Goal: Information Seeking & Learning: Learn about a topic

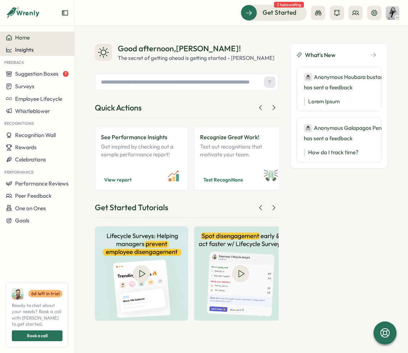
click at [36, 52] on div "Insights" at bounding box center [37, 50] width 63 height 6
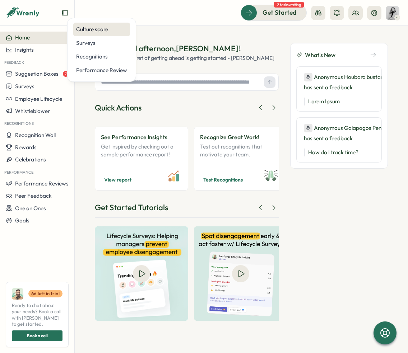
click at [114, 31] on div "Culture score" at bounding box center [101, 29] width 51 height 8
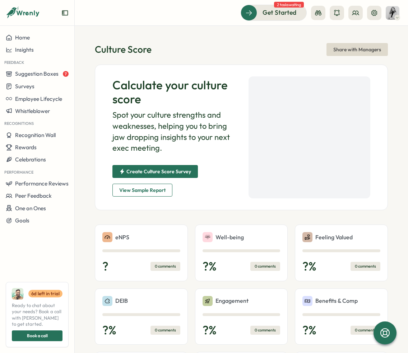
drag, startPoint x: 55, startPoint y: 75, endPoint x: 180, endPoint y: 45, distance: 129.2
click at [180, 45] on div "Home Insights Feedback Suggestion Boxes 7 Surveys Employee Lifecycle Whistleblo…" at bounding box center [204, 176] width 408 height 353
click at [42, 48] on div "Insights" at bounding box center [37, 50] width 63 height 6
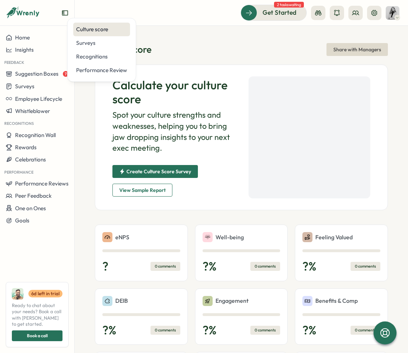
click at [122, 33] on div "Culture score" at bounding box center [101, 30] width 57 height 14
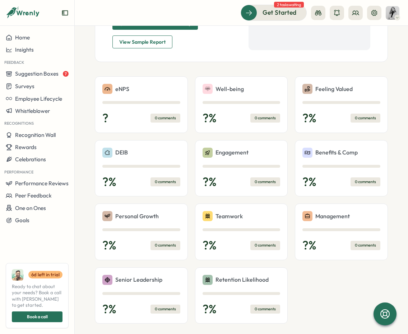
scroll to position [155, 0]
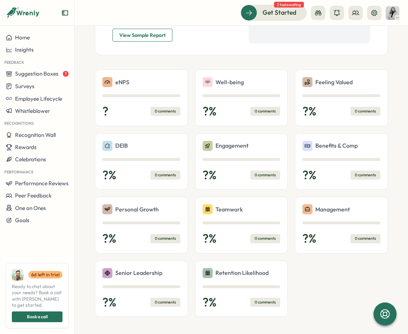
click at [147, 41] on span "View Sample Report" at bounding box center [142, 35] width 46 height 12
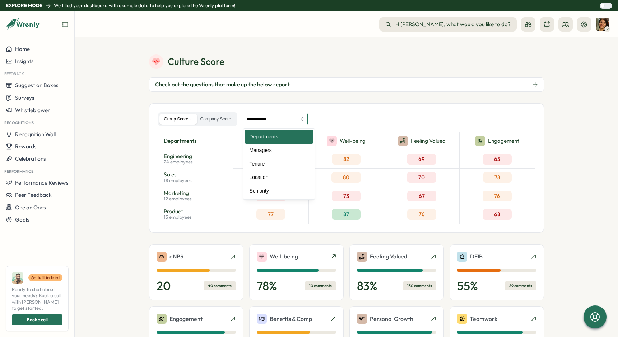
click at [303, 122] on input "**********" at bounding box center [274, 119] width 66 height 13
click at [407, 113] on div "**********" at bounding box center [346, 119] width 377 height 14
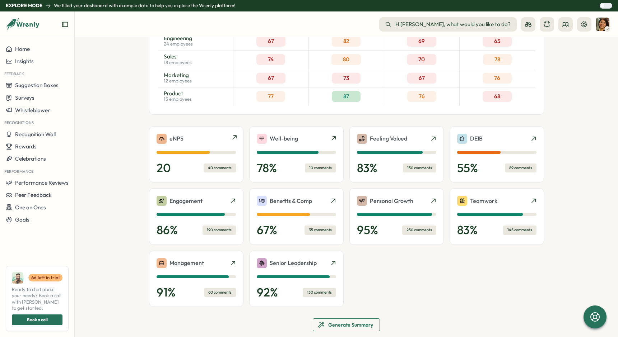
scroll to position [59, 0]
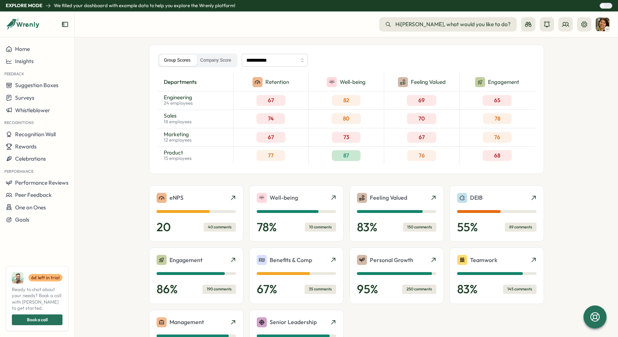
drag, startPoint x: 153, startPoint y: 92, endPoint x: 210, endPoint y: 175, distance: 101.0
click at [210, 175] on div "**********" at bounding box center [346, 296] width 395 height 554
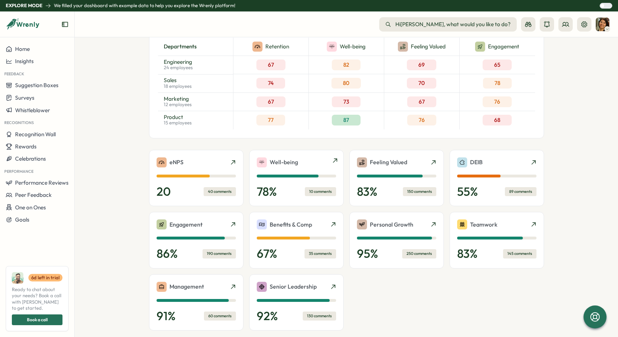
scroll to position [156, 0]
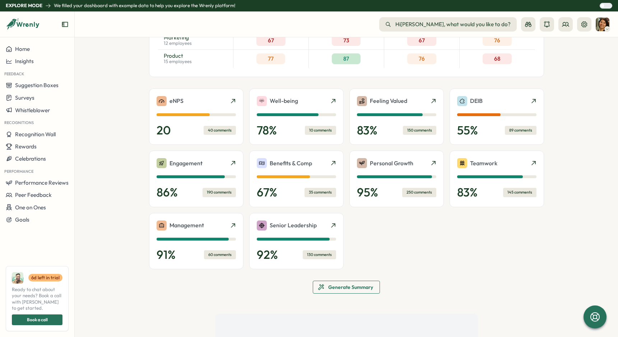
click at [359, 287] on span "Generate Summary" at bounding box center [350, 287] width 45 height 12
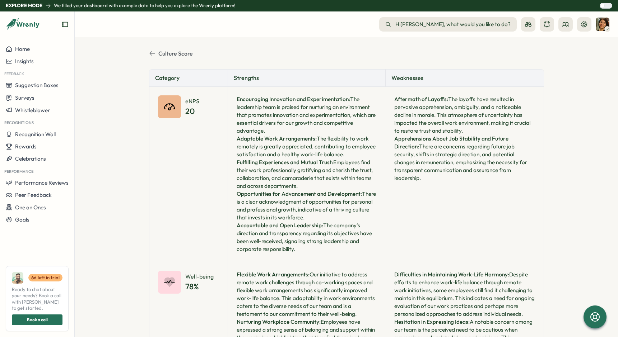
scroll to position [13, 0]
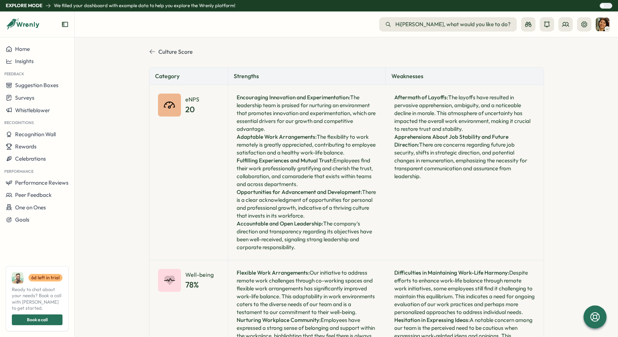
drag, startPoint x: 235, startPoint y: 96, endPoint x: 310, endPoint y: 253, distance: 174.0
click at [310, 253] on div "Encouraging Innovation and Experimentation: The leadership team is praised for …" at bounding box center [307, 172] width 158 height 175
drag, startPoint x: 393, startPoint y: 96, endPoint x: 520, endPoint y: 182, distance: 152.5
click at [407, 182] on div "Aftermath of Layoffs: The layoffs have resulted in pervasive apprehension, ambi…" at bounding box center [464, 172] width 158 height 175
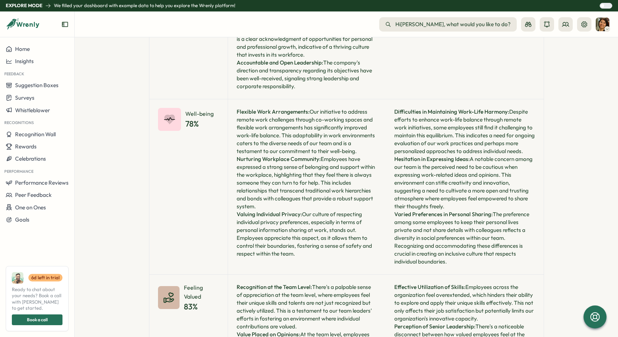
scroll to position [176, 0]
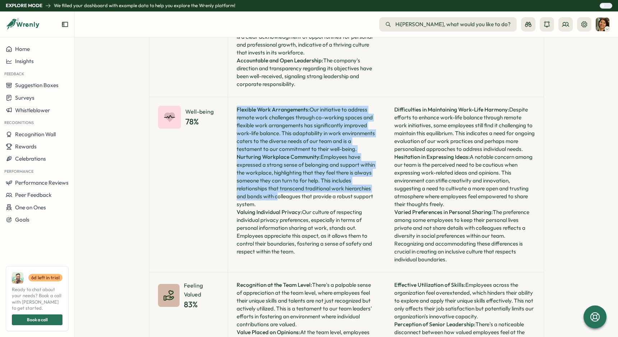
drag, startPoint x: 234, startPoint y: 111, endPoint x: 273, endPoint y: 200, distance: 96.7
click at [273, 200] on div "Flexible Work Arrangements: Our initiative to address remote work challenges th…" at bounding box center [307, 184] width 158 height 175
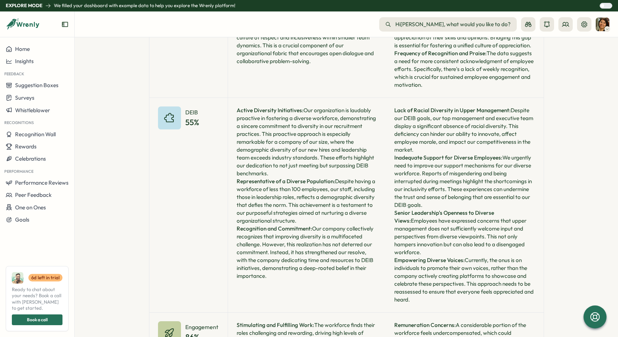
click at [282, 153] on div "Active Diversity Initiatives: Our organization is laudably proactive in fosteri…" at bounding box center [307, 205] width 158 height 215
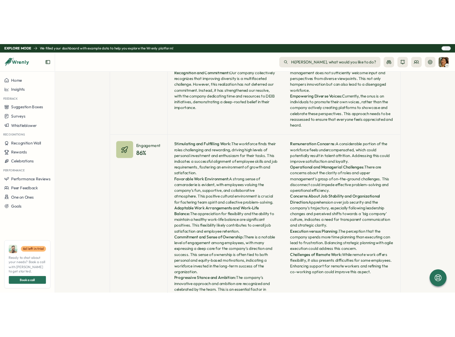
scroll to position [677, 0]
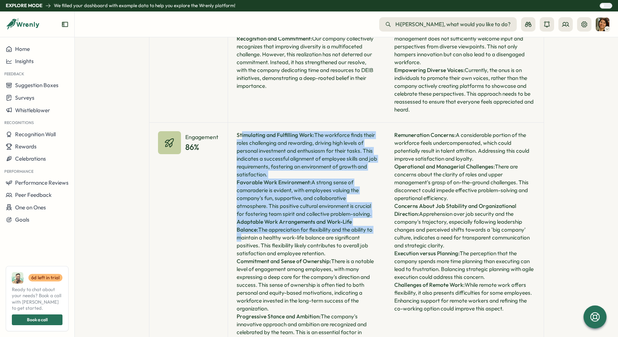
drag, startPoint x: 240, startPoint y: 141, endPoint x: 374, endPoint y: 234, distance: 162.9
click at [353, 241] on div "Stimulating and Fulfilling Work: The workforce finds their roles challenging an…" at bounding box center [307, 242] width 158 height 238
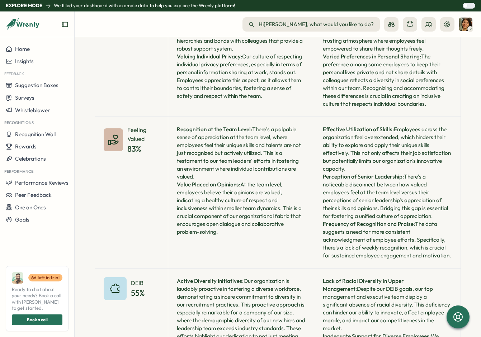
scroll to position [0, 0]
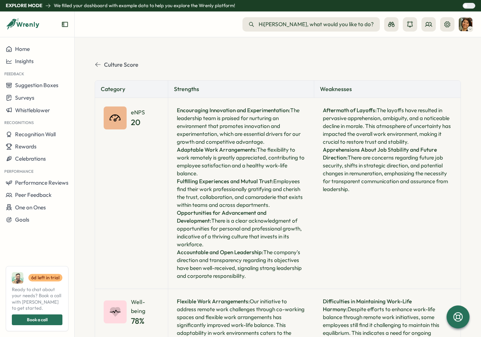
click at [99, 65] on icon at bounding box center [97, 64] width 5 height 4
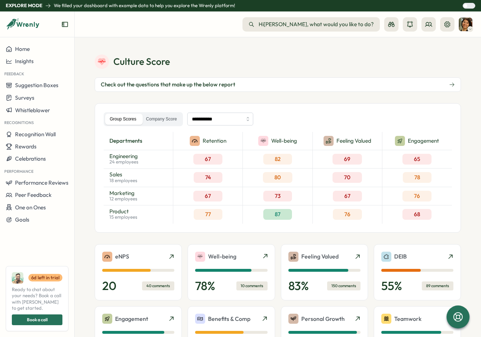
drag, startPoint x: 112, startPoint y: 133, endPoint x: 411, endPoint y: 208, distance: 308.6
click at [407, 207] on div "departments Engineering 24 employees Sales 18 employees Marketing 12 employees …" at bounding box center [278, 178] width 348 height 92
drag, startPoint x: 448, startPoint y: 215, endPoint x: 150, endPoint y: 166, distance: 301.5
click at [174, 167] on div "departments Engineering 24 employees Sales 18 employees Marketing 12 employees …" at bounding box center [278, 178] width 348 height 92
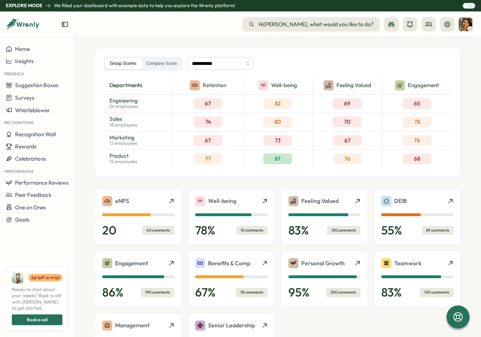
scroll to position [64, 0]
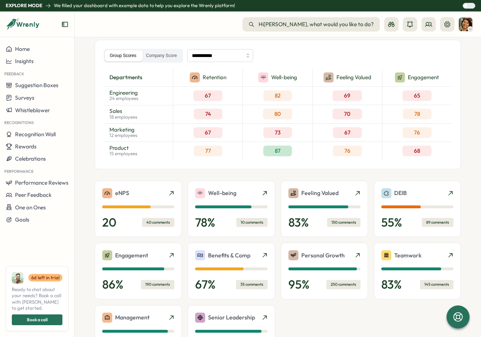
drag, startPoint x: 64, startPoint y: 24, endPoint x: 74, endPoint y: 28, distance: 11.2
click at [64, 24] on icon "Expand sidebar" at bounding box center [65, 24] width 6 height 5
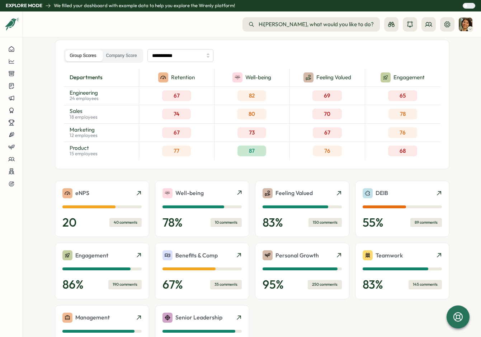
drag, startPoint x: 65, startPoint y: 92, endPoint x: 116, endPoint y: 156, distance: 82.0
click at [116, 156] on div "departments Engineering 24 employees Sales 18 employees Marketing 12 employees …" at bounding box center [101, 115] width 75 height 92
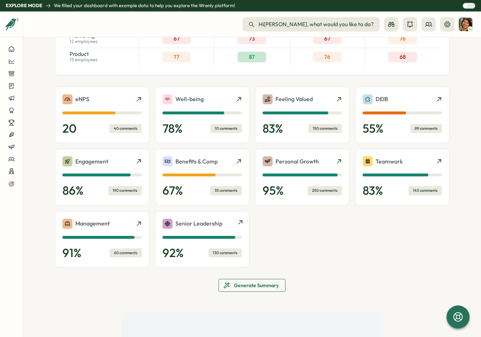
scroll to position [158, 0]
click at [249, 282] on span "Generate Summary" at bounding box center [256, 286] width 45 height 12
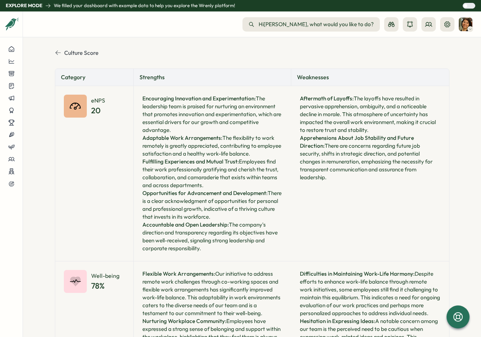
scroll to position [13, 0]
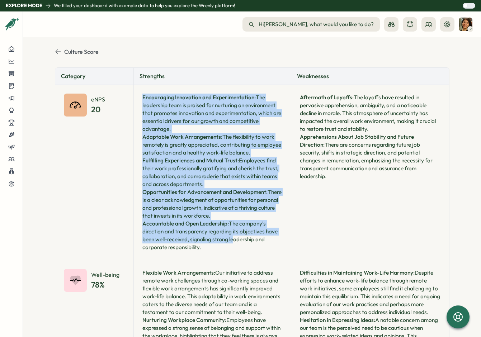
drag, startPoint x: 140, startPoint y: 96, endPoint x: 239, endPoint y: 235, distance: 170.4
click at [231, 242] on div "Encouraging Innovation and Experimentation: The leadership team is praised for …" at bounding box center [213, 172] width 158 height 175
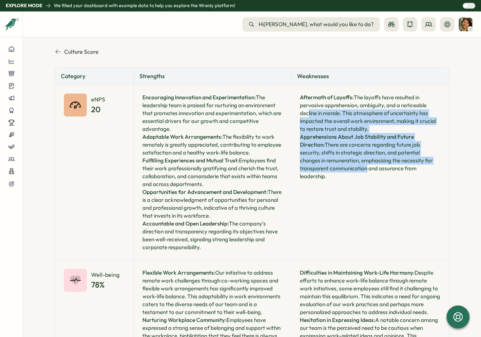
drag, startPoint x: 304, startPoint y: 111, endPoint x: 332, endPoint y: 169, distance: 64.5
click at [332, 169] on div "Aftermath of Layoffs: The layoffs have resulted in pervasive apprehension, ambi…" at bounding box center [370, 172] width 158 height 175
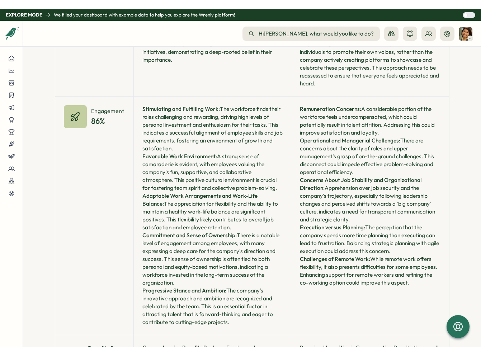
scroll to position [723, 0]
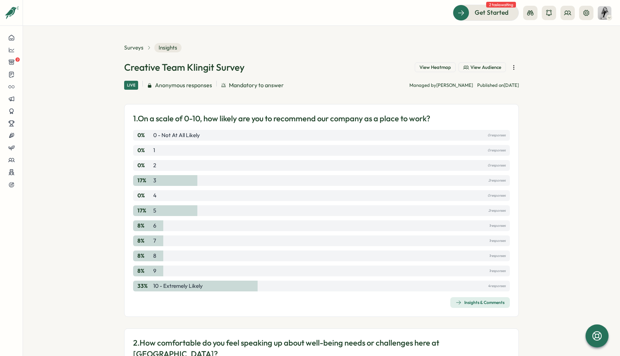
click at [327, 301] on div "Insights & Comments" at bounding box center [480, 303] width 49 height 6
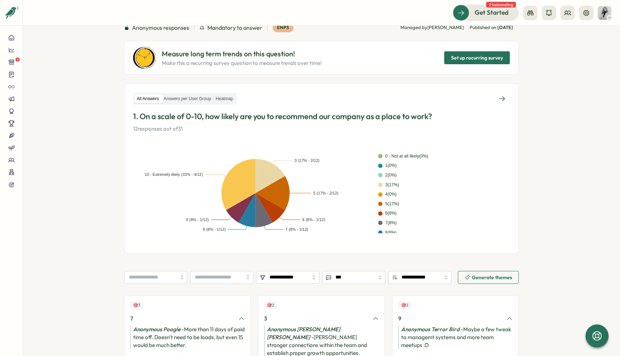
scroll to position [207, 0]
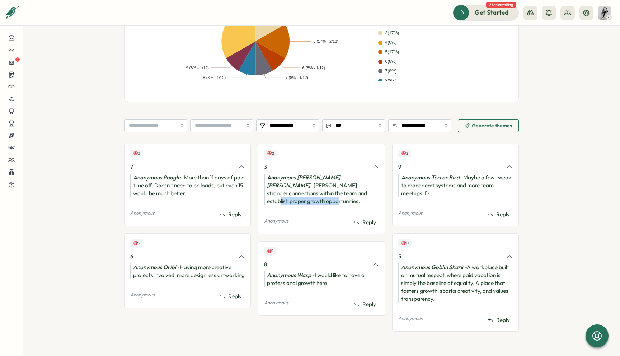
drag, startPoint x: 294, startPoint y: 192, endPoint x: 353, endPoint y: 194, distance: 59.2
click at [327, 194] on div "Anonymous [PERSON_NAME] [PERSON_NAME] stronger connections within the team and …" at bounding box center [321, 190] width 114 height 32
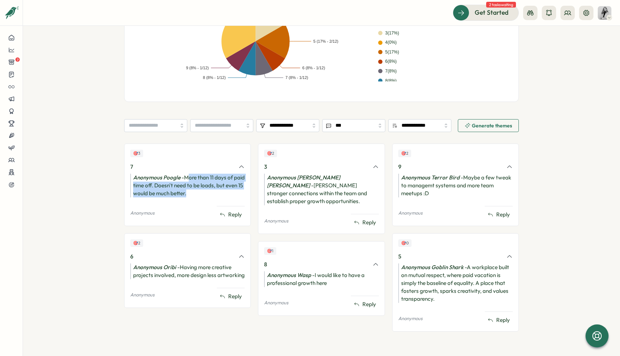
drag, startPoint x: 186, startPoint y: 178, endPoint x: 214, endPoint y: 192, distance: 31.6
click at [214, 192] on div "Anonymous Poogle - More than 11 days of paid time off. Doesn't need to be loads…" at bounding box center [187, 186] width 114 height 24
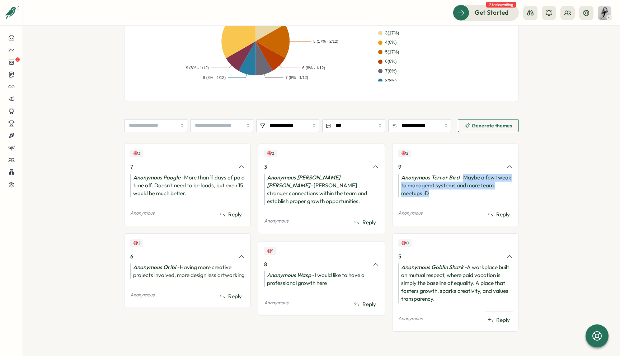
drag, startPoint x: 461, startPoint y: 178, endPoint x: 484, endPoint y: 192, distance: 27.0
click at [327, 192] on div "Anonymous Terror Bird - Maybe a few tweak to managemt systems and more team mee…" at bounding box center [455, 186] width 114 height 24
click at [327, 273] on div "Anonymous Goblin Shark - A workplace built on mutual respect, where paid vacati…" at bounding box center [455, 282] width 114 height 39
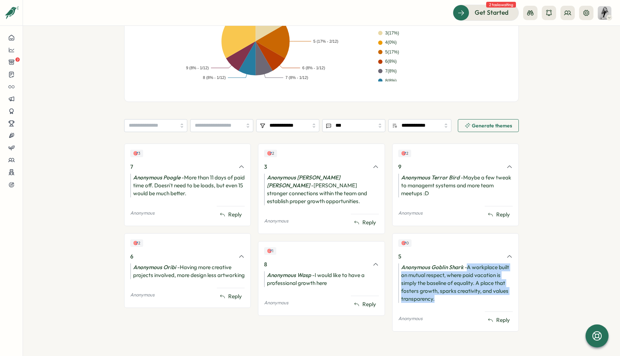
drag, startPoint x: 466, startPoint y: 267, endPoint x: 506, endPoint y: 298, distance: 50.7
click at [327, 298] on div "Anonymous Goblin Shark - A workplace built on mutual respect, where paid vacati…" at bounding box center [455, 282] width 114 height 39
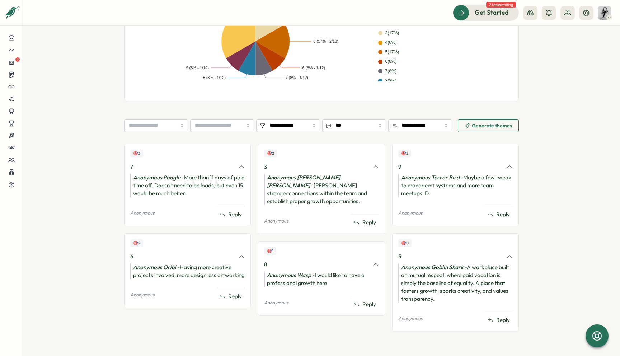
click at [327, 262] on section "**********" at bounding box center [321, 191] width 597 height 330
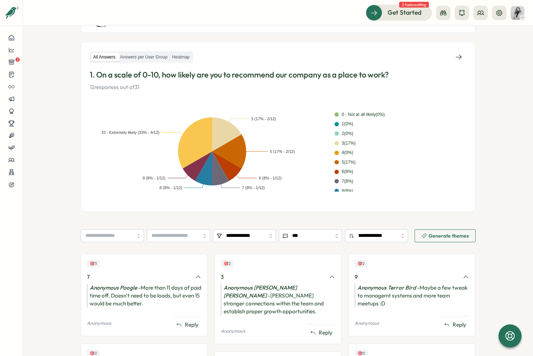
scroll to position [0, 0]
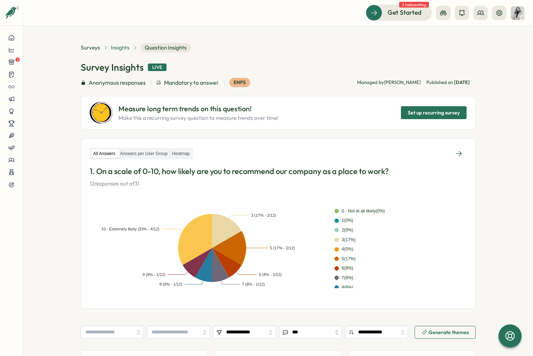
click at [120, 50] on span "Insights" at bounding box center [120, 48] width 19 height 8
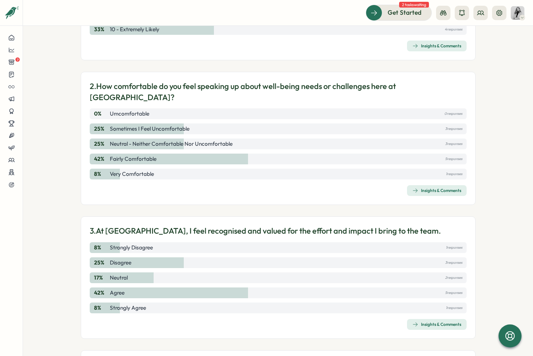
scroll to position [258, 0]
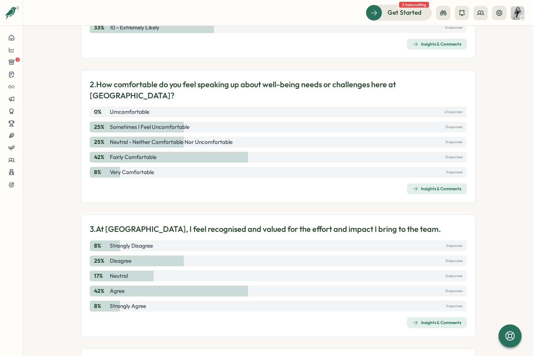
click at [327, 186] on div "Insights & Comments" at bounding box center [436, 189] width 49 height 6
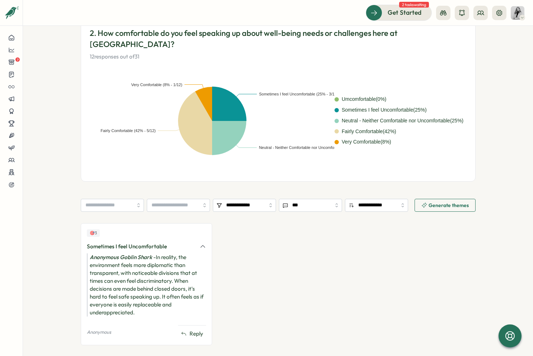
scroll to position [141, 0]
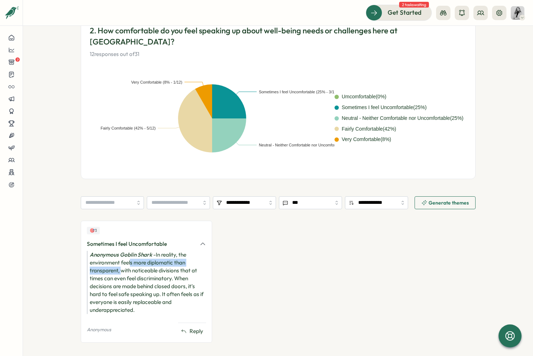
drag, startPoint x: 130, startPoint y: 252, endPoint x: 121, endPoint y: 259, distance: 11.1
click at [121, 259] on div "Anonymous Goblin Shark - In reality, the environment feels more diplomatic than…" at bounding box center [146, 282] width 119 height 63
drag, startPoint x: 122, startPoint y: 260, endPoint x: 173, endPoint y: 269, distance: 51.0
click at [173, 269] on div "Anonymous Goblin Shark - In reality, the environment feels more diplomatic than…" at bounding box center [146, 282] width 119 height 63
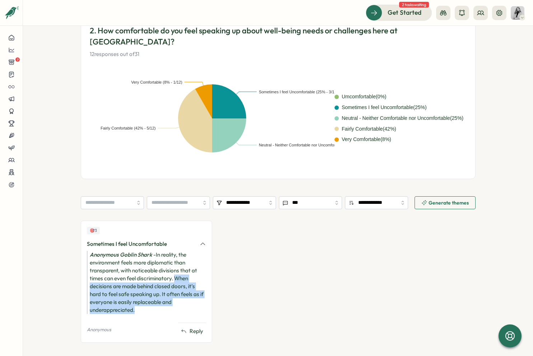
drag, startPoint x: 175, startPoint y: 268, endPoint x: 184, endPoint y: 297, distance: 30.6
click at [184, 297] on div "Anonymous Goblin Shark - In reality, the environment feels more diplomatic than…" at bounding box center [146, 282] width 119 height 63
click at [239, 291] on div "🎯 3 Sometimes I feel Uncomfortable Anonymous Goblin Shark - In reality, the env…" at bounding box center [278, 285] width 395 height 129
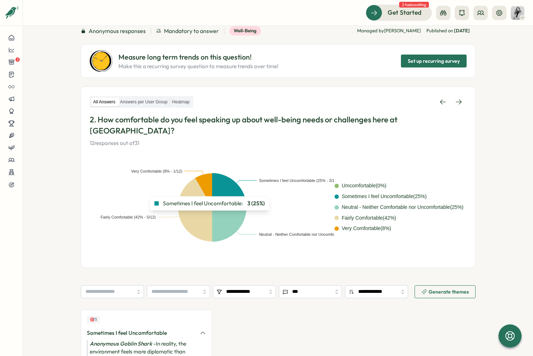
scroll to position [0, 0]
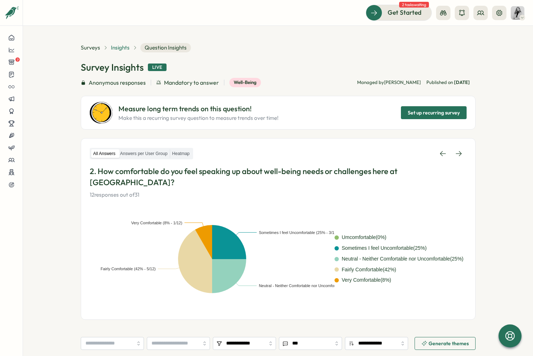
click at [119, 48] on span "Insights" at bounding box center [120, 48] width 19 height 8
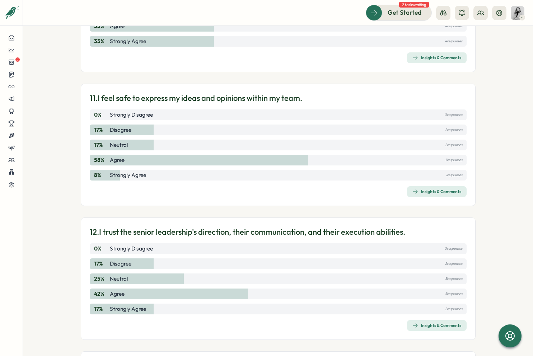
scroll to position [1349, 0]
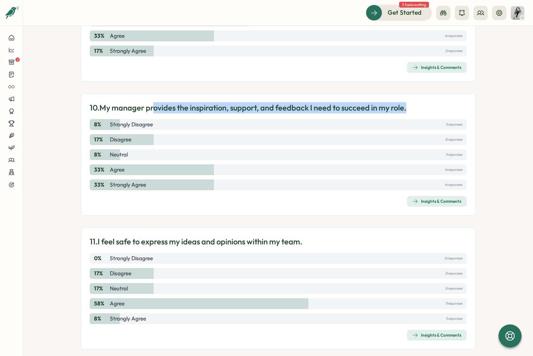
drag, startPoint x: 155, startPoint y: 90, endPoint x: 410, endPoint y: 86, distance: 255.5
click at [327, 102] on div "10. My manager provides the inspiration, support, and feedback I need to succee…" at bounding box center [278, 107] width 377 height 11
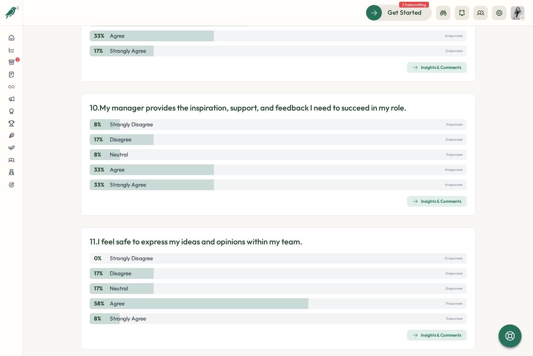
click at [327, 114] on section "Surveys Insights Creative Team Klingit Survey View Heatmap View Audience Live A…" at bounding box center [278, 191] width 510 height 330
click at [327, 196] on span "Insights & Comments" at bounding box center [436, 201] width 49 height 10
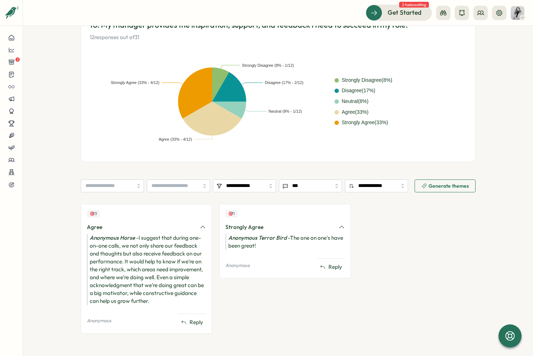
scroll to position [149, 0]
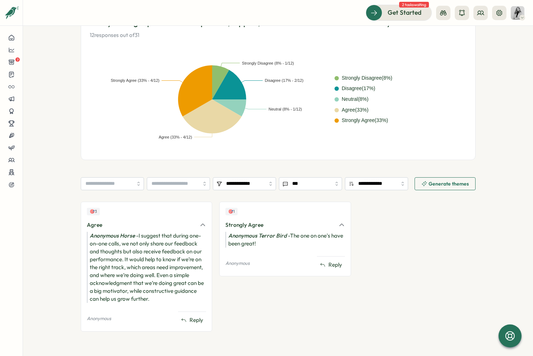
click at [137, 252] on div "Anonymous Horse - I suggest that during one-on-one calls, we not only share our…" at bounding box center [146, 267] width 119 height 71
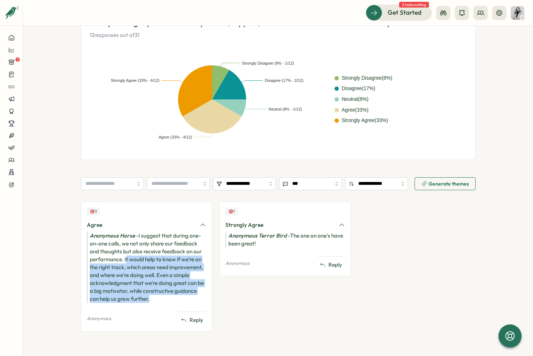
drag, startPoint x: 125, startPoint y: 261, endPoint x: 195, endPoint y: 296, distance: 78.5
click at [195, 296] on div "Anonymous Horse - I suggest that during one-on-one calls, we not only share our…" at bounding box center [146, 267] width 119 height 71
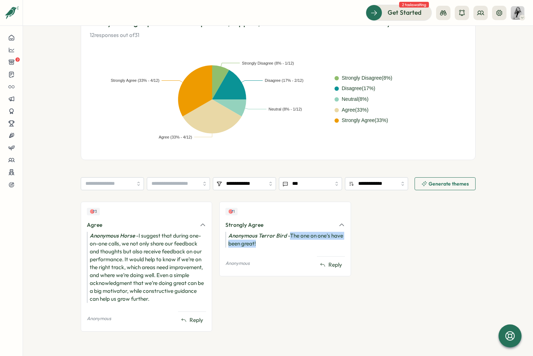
drag, startPoint x: 287, startPoint y: 236, endPoint x: 311, endPoint y: 243, distance: 24.6
click at [311, 243] on div "Anonymous Terror Bird - The one on one's have been great!" at bounding box center [284, 240] width 119 height 16
click at [327, 245] on div "🎯 3 Agree Anonymous Horse - I suggest that during one-on-one calls, we not only…" at bounding box center [278, 270] width 395 height 137
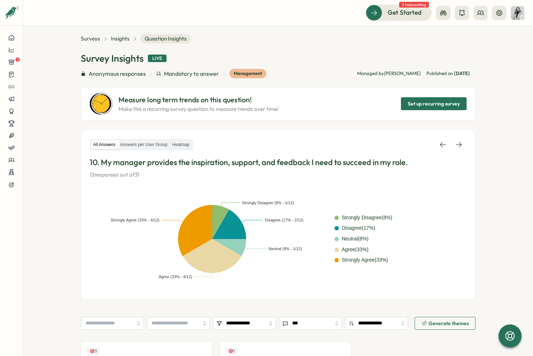
scroll to position [0, 0]
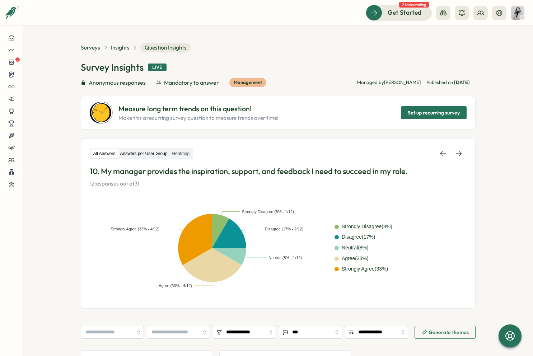
click at [151, 151] on label "Answers per User Group" at bounding box center [144, 153] width 52 height 9
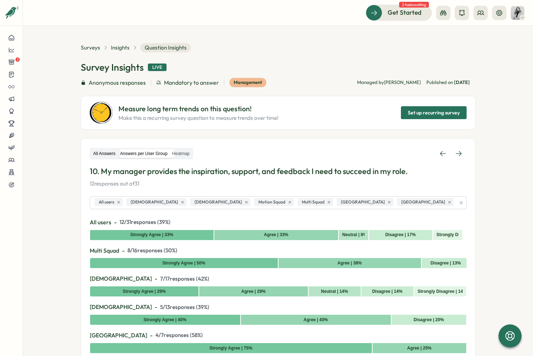
click at [103, 156] on label "All Answers" at bounding box center [104, 153] width 27 height 9
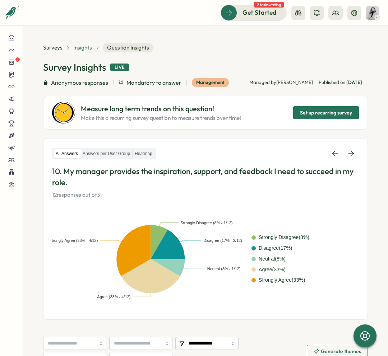
click at [81, 47] on span "Insights" at bounding box center [82, 48] width 19 height 8
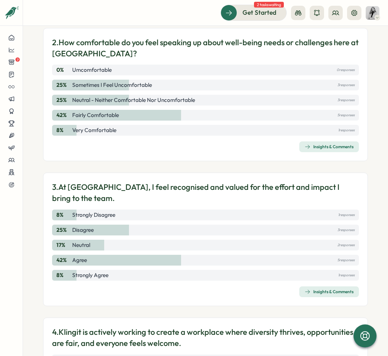
scroll to position [324, 0]
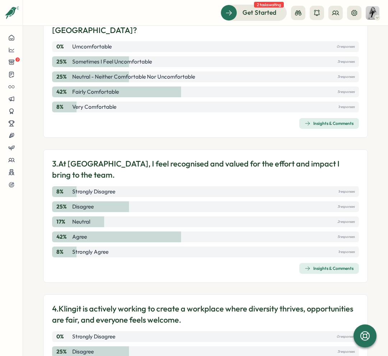
click at [327, 126] on div "Insights & Comments" at bounding box center [328, 124] width 49 height 6
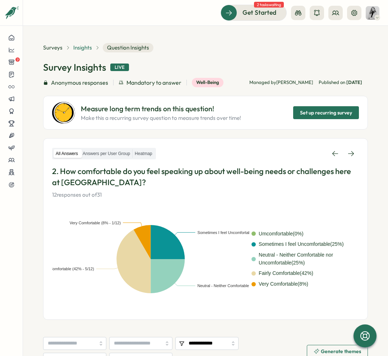
click at [75, 44] on span "Insights" at bounding box center [82, 48] width 19 height 8
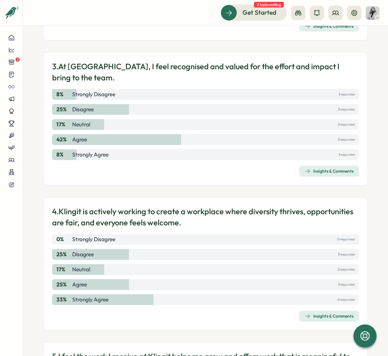
scroll to position [422, 0]
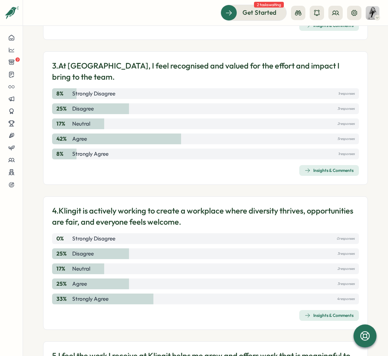
click at [324, 173] on div "Insights & Comments" at bounding box center [328, 171] width 49 height 6
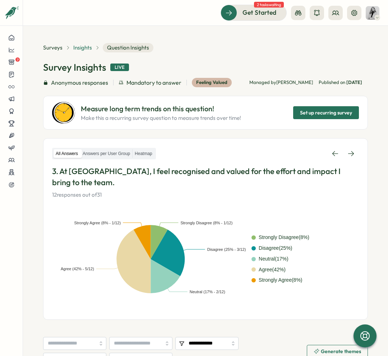
click at [79, 49] on span "Insights" at bounding box center [82, 48] width 19 height 8
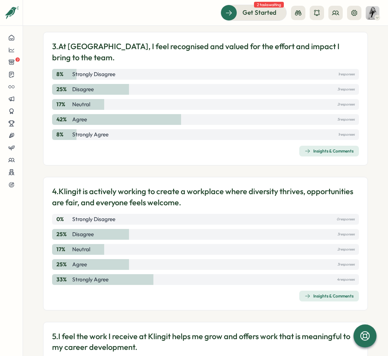
scroll to position [440, 0]
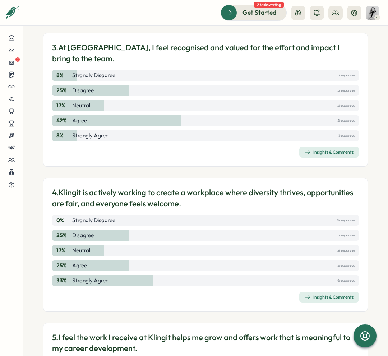
click at [327, 155] on div "Insights & Comments" at bounding box center [328, 152] width 49 height 6
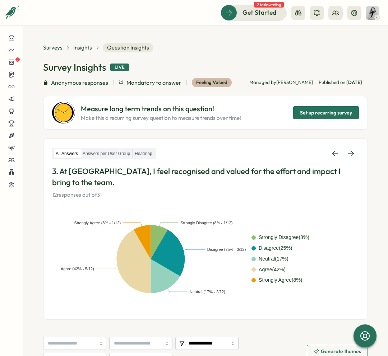
click at [84, 43] on div "Surveys Insights Question Insights" at bounding box center [98, 47] width 110 height 9
click at [84, 48] on span "Insights" at bounding box center [82, 48] width 19 height 8
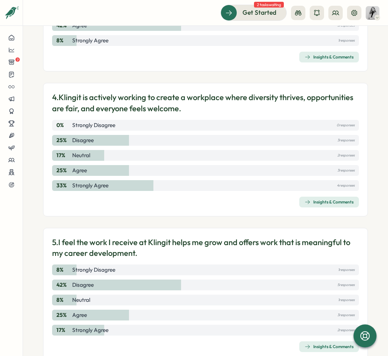
scroll to position [535, 0]
click at [327, 199] on div "Insights & Comments" at bounding box center [328, 202] width 49 height 6
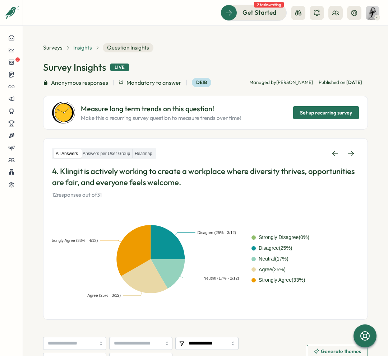
click at [85, 47] on span "Insights" at bounding box center [82, 48] width 19 height 8
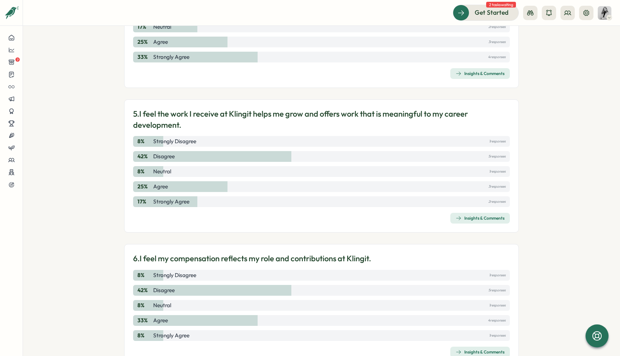
scroll to position [654, 0]
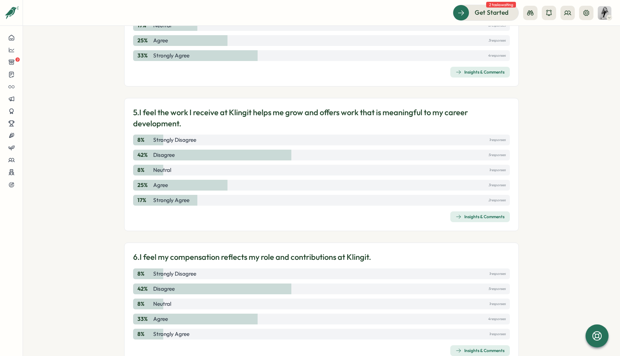
click at [327, 212] on span "Insights & Comments" at bounding box center [480, 217] width 49 height 10
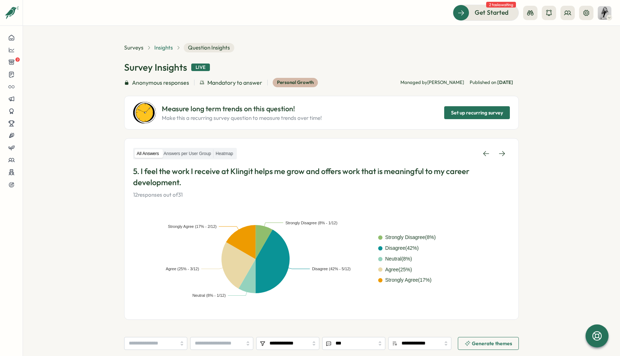
click at [166, 49] on span "Insights" at bounding box center [163, 48] width 19 height 8
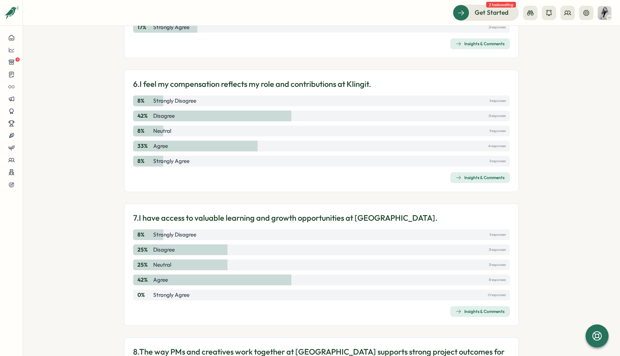
scroll to position [875, 0]
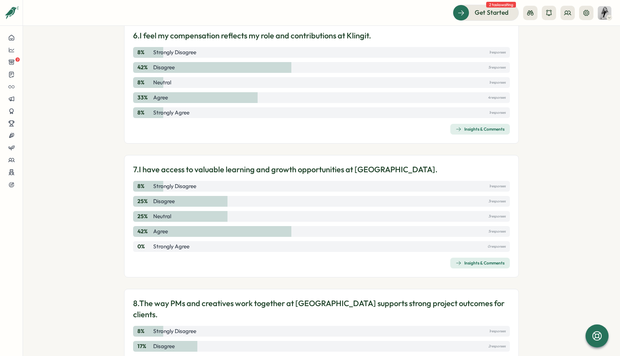
click at [327, 126] on div "Insights & Comments" at bounding box center [480, 129] width 49 height 6
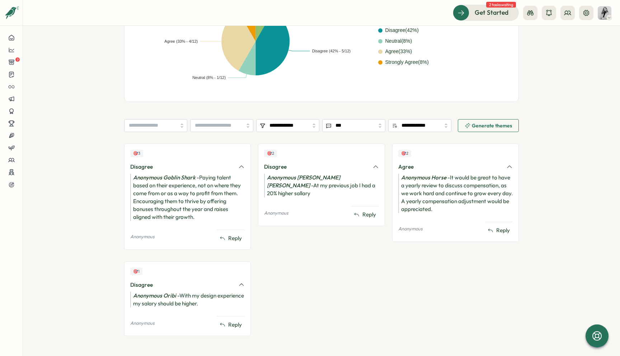
scroll to position [207, 0]
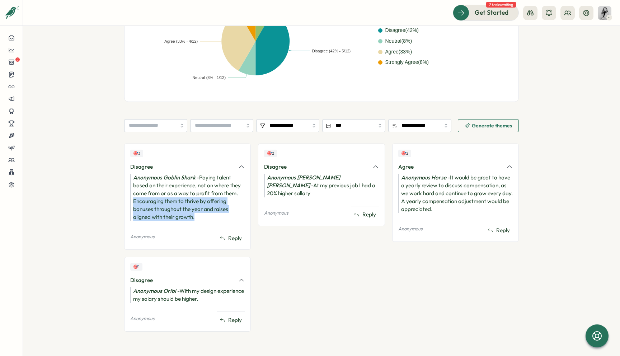
drag, startPoint x: 131, startPoint y: 203, endPoint x: 226, endPoint y: 215, distance: 95.5
click at [226, 215] on div "Anonymous Goblin Shark - Paying talent based on their experience, not on where …" at bounding box center [187, 197] width 114 height 47
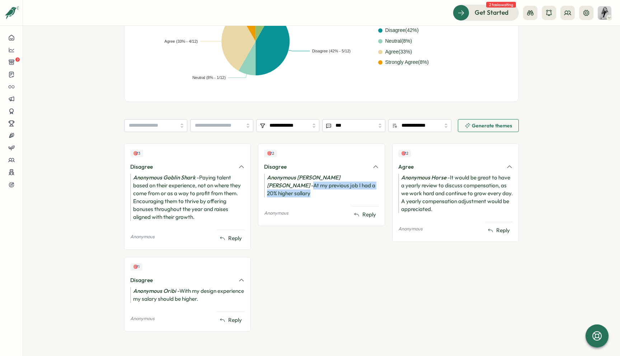
drag, startPoint x: 345, startPoint y: 177, endPoint x: 360, endPoint y: 184, distance: 16.4
click at [327, 184] on div "Anonymous Corman Shepherd - At my previous job I had a 20% higher sallary" at bounding box center [321, 186] width 114 height 24
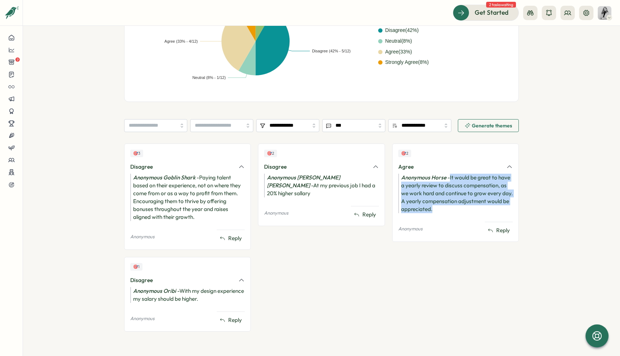
drag, startPoint x: 448, startPoint y: 178, endPoint x: 497, endPoint y: 208, distance: 57.7
click at [327, 208] on div "Anonymous Horse - It would be great to have a yearly review to discuss compensa…" at bounding box center [455, 193] width 114 height 39
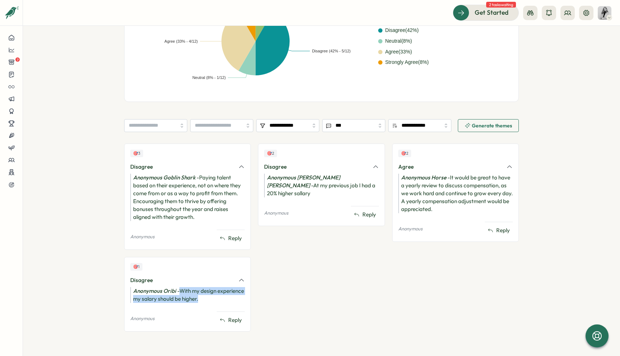
drag, startPoint x: 181, startPoint y: 291, endPoint x: 227, endPoint y: 299, distance: 46.7
click at [227, 299] on div "Anonymous Oribi - With my design experience my salary should be higher." at bounding box center [187, 295] width 114 height 16
click at [312, 277] on div "🎯 2 Disagree Anonymous Corman Shepherd - At my previous job I had a 20% higher …" at bounding box center [321, 241] width 127 height 195
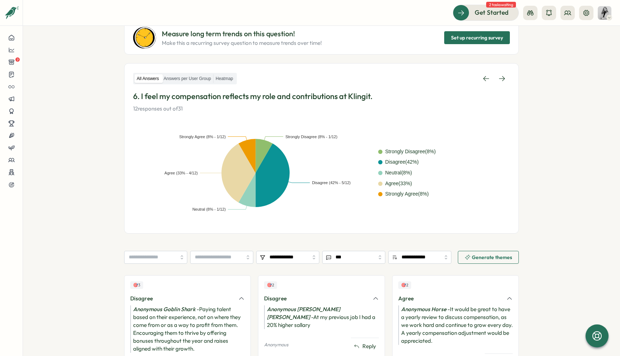
scroll to position [0, 0]
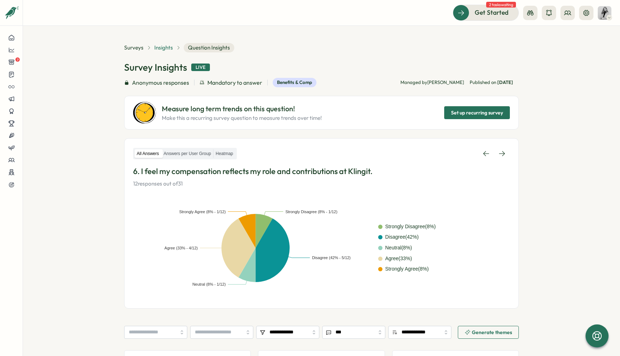
click at [164, 47] on span "Insights" at bounding box center [163, 48] width 19 height 8
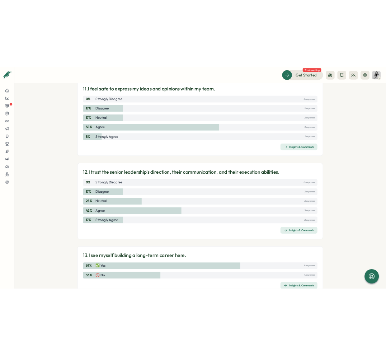
scroll to position [1560, 0]
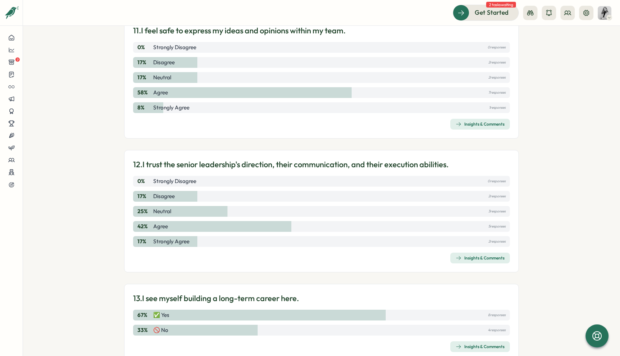
click at [327, 20] on div "Get Started 2 tasks waiting" at bounding box center [532, 13] width 159 height 16
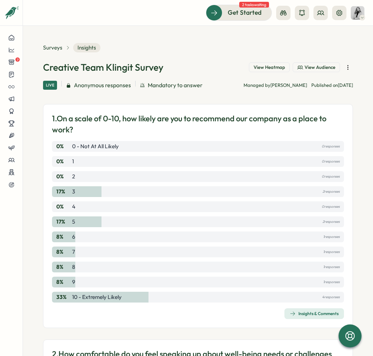
scroll to position [0, 0]
click at [52, 48] on span "Surveys" at bounding box center [52, 48] width 19 height 8
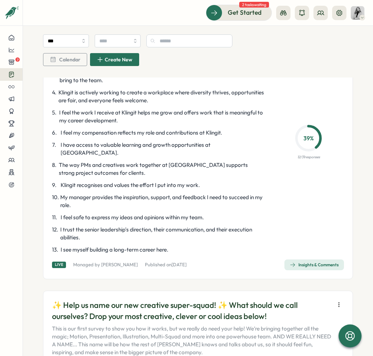
scroll to position [144, 0]
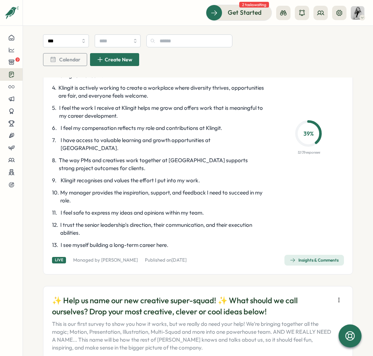
click at [300, 245] on div "Creative Team Klingit Survey Hi Creative Team 💛 It’s Kira & Weronika here! We’d…" at bounding box center [198, 118] width 292 height 293
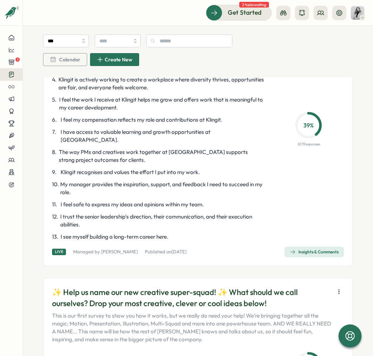
scroll to position [174, 0]
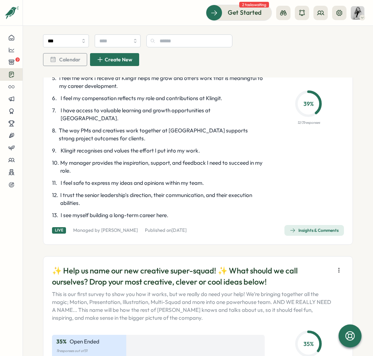
drag, startPoint x: 292, startPoint y: 118, endPoint x: 313, endPoint y: 117, distance: 20.8
click at [313, 117] on div "39 % 12 / 31 responses" at bounding box center [308, 107] width 71 height 38
click at [298, 228] on div "Insights & Comments" at bounding box center [314, 231] width 49 height 6
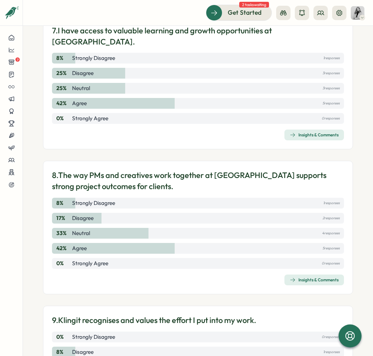
scroll to position [1050, 0]
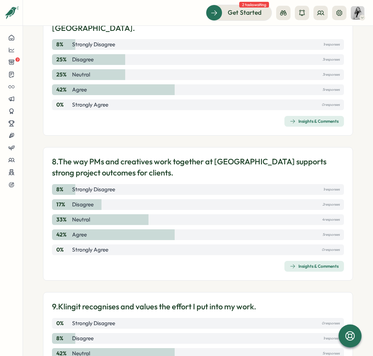
drag, startPoint x: 76, startPoint y: 240, endPoint x: 111, endPoint y: 243, distance: 34.5
click at [111, 244] on div "0 % Strongly Agree 0 responses" at bounding box center [198, 249] width 292 height 11
drag, startPoint x: 116, startPoint y: 240, endPoint x: 75, endPoint y: 240, distance: 40.9
click at [75, 244] on div "0 % Strongly Agree 0 responses" at bounding box center [198, 249] width 292 height 11
click at [161, 246] on div "8. The way PMs and creatives work together at Klingit supports strong project o…" at bounding box center [198, 214] width 292 height 116
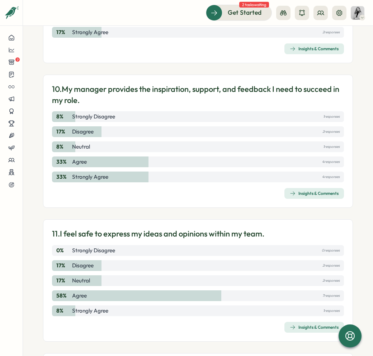
scroll to position [1403, 0]
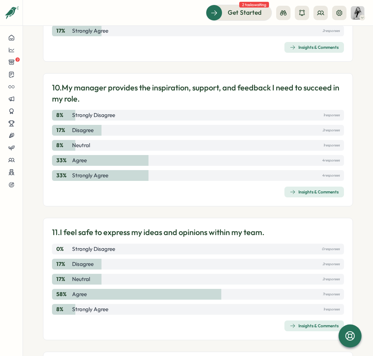
click at [320, 187] on span "Insights & Comments" at bounding box center [314, 192] width 49 height 10
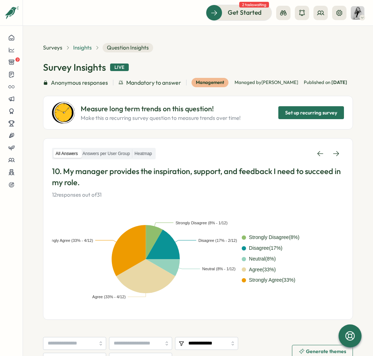
click at [81, 45] on span "Insights" at bounding box center [82, 48] width 19 height 8
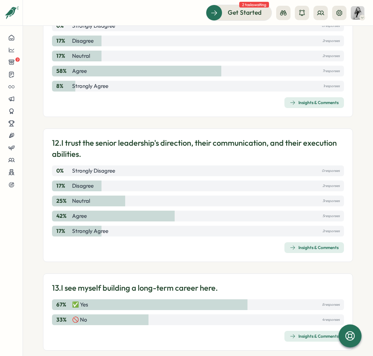
scroll to position [1626, 0]
click at [300, 244] on div "Insights & Comments" at bounding box center [314, 247] width 49 height 6
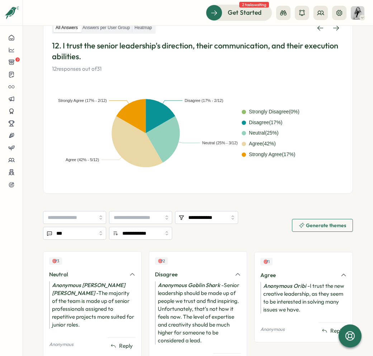
scroll to position [177, 0]
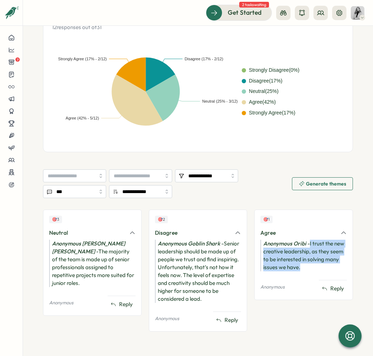
drag, startPoint x: 308, startPoint y: 242, endPoint x: 315, endPoint y: 268, distance: 27.3
click at [315, 268] on div "Anonymous Oribi - I trust the new creative leadership, as they seem to be inter…" at bounding box center [304, 256] width 86 height 32
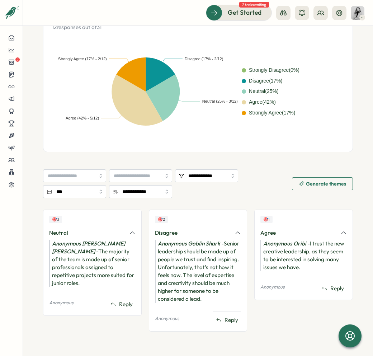
click at [194, 264] on div "Anonymous Goblin Shark - Senior leadership should be made up of people we trust…" at bounding box center [198, 271] width 86 height 63
drag, startPoint x: 308, startPoint y: 244, endPoint x: 320, endPoint y: 268, distance: 26.8
click at [320, 268] on div "Anonymous Oribi - I trust the new creative leadership, as they seem to be inter…" at bounding box center [304, 256] width 86 height 32
drag, startPoint x: 284, startPoint y: 233, endPoint x: 255, endPoint y: 234, distance: 29.1
click at [255, 234] on div "🎯 1 Agree Anonymous Oribi - I trust the new creative leadership, as they seem t…" at bounding box center [303, 255] width 99 height 90
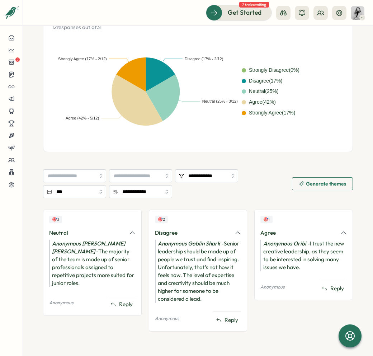
click at [197, 251] on div "Anonymous Goblin Shark - Senior leadership should be made up of people we trust…" at bounding box center [198, 271] width 86 height 63
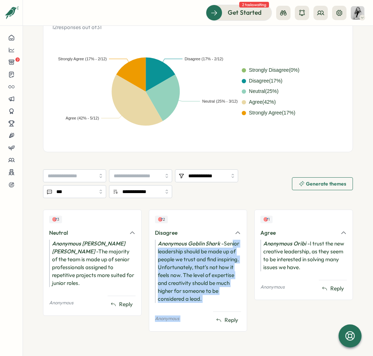
drag, startPoint x: 166, startPoint y: 252, endPoint x: 221, endPoint y: 305, distance: 76.6
click at [221, 305] on div "🎯 2 Disagree Anonymous Goblin Shark - Senior leadership should be made up of pe…" at bounding box center [198, 271] width 99 height 122
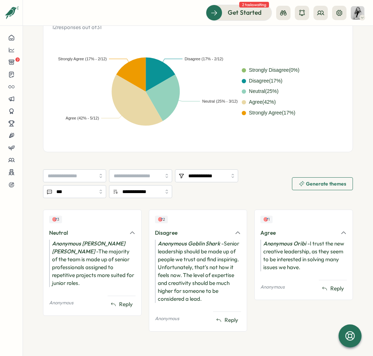
click at [191, 199] on section "**********" at bounding box center [198, 253] width 310 height 169
click at [75, 265] on div "Anonymous Corman Shepherd - The majority of the team is made up of senior profe…" at bounding box center [92, 263] width 86 height 47
drag, startPoint x: 65, startPoint y: 260, endPoint x: 125, endPoint y: 275, distance: 62.0
click at [125, 275] on div "Anonymous Corman Shepherd - The majority of the team is made up of senior profe…" at bounding box center [92, 263] width 86 height 47
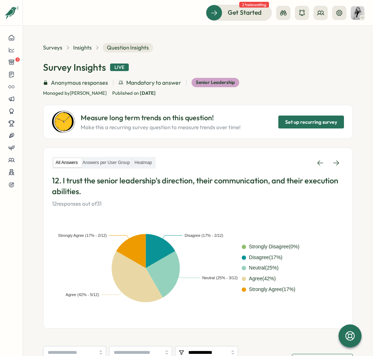
click at [92, 47] on div "Insights" at bounding box center [86, 48] width 27 height 8
click at [73, 50] on span "Insights" at bounding box center [82, 48] width 19 height 8
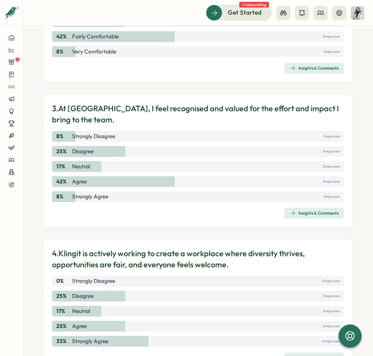
scroll to position [402, 0]
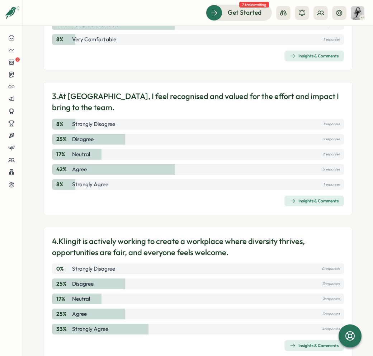
click at [299, 199] on div "Insights & Comments" at bounding box center [314, 201] width 49 height 6
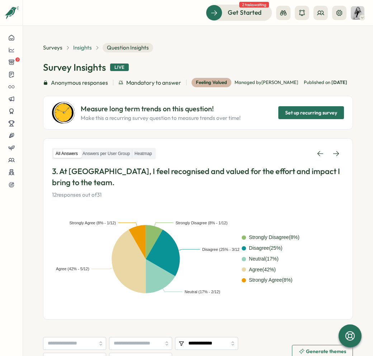
click at [83, 47] on span "Insights" at bounding box center [82, 48] width 19 height 8
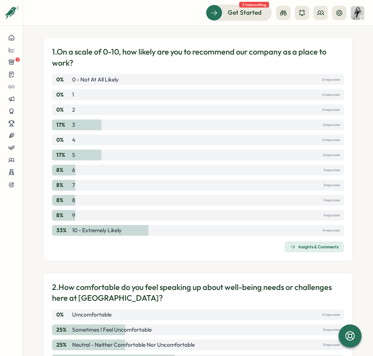
drag, startPoint x: 280, startPoint y: 153, endPoint x: 276, endPoint y: 166, distance: 13.8
click at [280, 154] on div "0 % 0 - Not at all likely 0 responses 0 % 1 0 responses 0 % 2 0 responses 17 % …" at bounding box center [198, 154] width 292 height 161
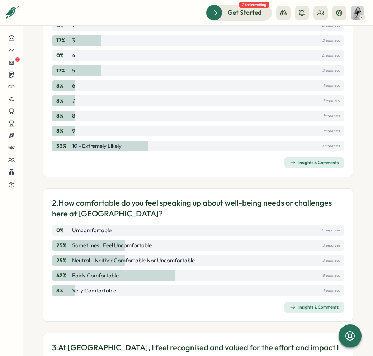
click at [305, 166] on span "Insights & Comments" at bounding box center [314, 163] width 49 height 10
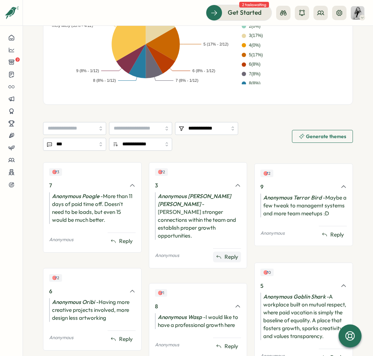
scroll to position [257, 0]
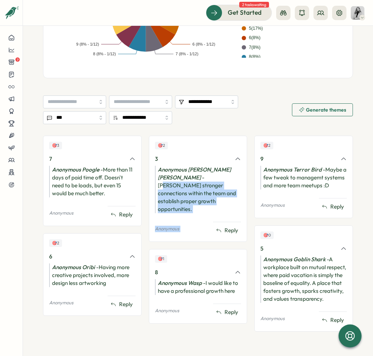
drag, startPoint x: 163, startPoint y: 162, endPoint x: 232, endPoint y: 184, distance: 72.3
click at [224, 184] on div "🎯 2 3 Anonymous Corman Shepherd - Foster stronger connections within the team a…" at bounding box center [198, 189] width 99 height 106
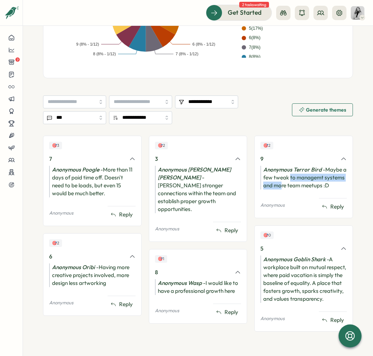
drag, startPoint x: 292, startPoint y: 160, endPoint x: 299, endPoint y: 170, distance: 12.6
click at [299, 170] on div "Anonymous Terror Bird - Maybe a few tweak to managemt systems and more team mee…" at bounding box center [304, 178] width 86 height 24
click at [313, 268] on div "Anonymous Goblin Shark - A workplace built on mutual respect, where paid vacati…" at bounding box center [304, 278] width 86 height 47
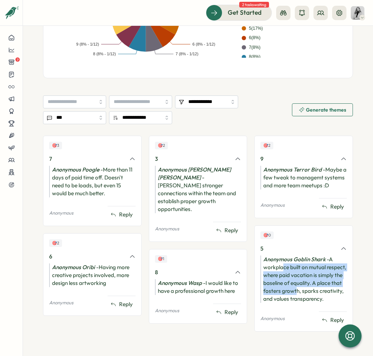
drag, startPoint x: 280, startPoint y: 261, endPoint x: 321, endPoint y: 287, distance: 48.1
click at [321, 287] on div "Anonymous Goblin Shark - A workplace built on mutual respect, where paid vacati…" at bounding box center [304, 278] width 86 height 47
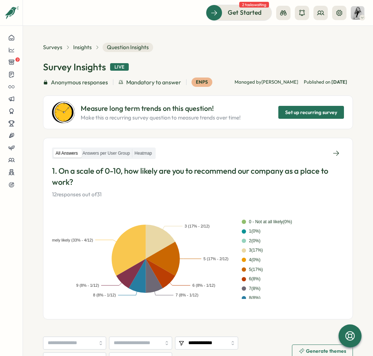
scroll to position [0, 0]
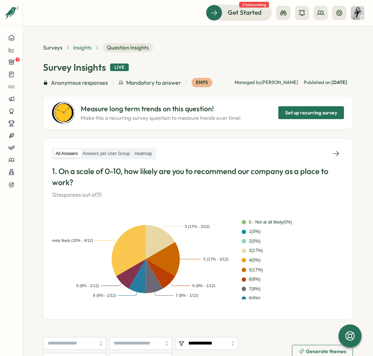
click at [81, 47] on span "Insights" at bounding box center [82, 48] width 19 height 8
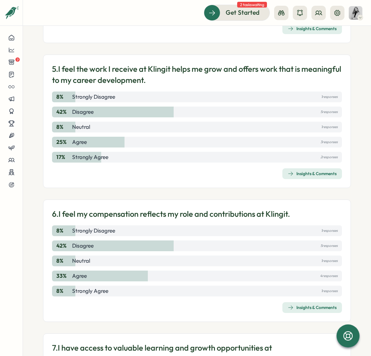
scroll to position [719, 0]
click at [327, 175] on div "Insights & Comments" at bounding box center [312, 173] width 49 height 6
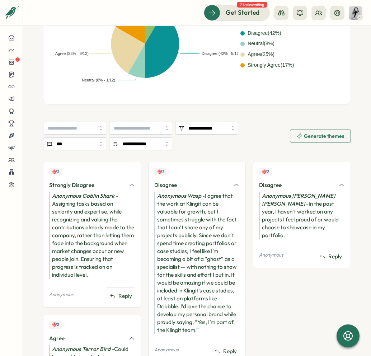
scroll to position [275, 0]
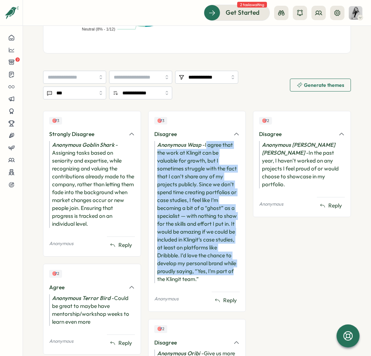
drag, startPoint x: 208, startPoint y: 145, endPoint x: 278, endPoint y: 261, distance: 135.6
click at [238, 269] on div "🎯 3 Disagree Anonymous Wasp - I agree that the work at Klingit can be valuable …" at bounding box center [197, 211] width 98 height 201
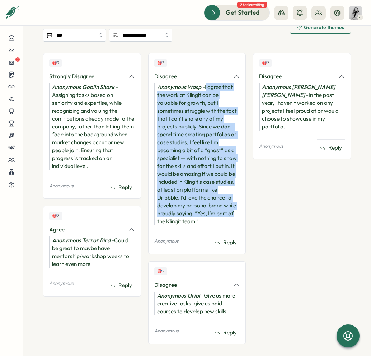
scroll to position [345, 0]
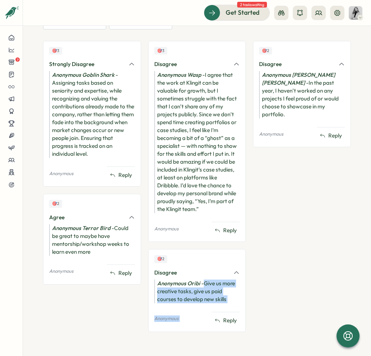
drag, startPoint x: 204, startPoint y: 280, endPoint x: 233, endPoint y: 306, distance: 39.1
click at [233, 306] on div "🎯 2 Disagree Anonymous Oribi - Give us more creative tasks, give us paid course…" at bounding box center [197, 290] width 98 height 83
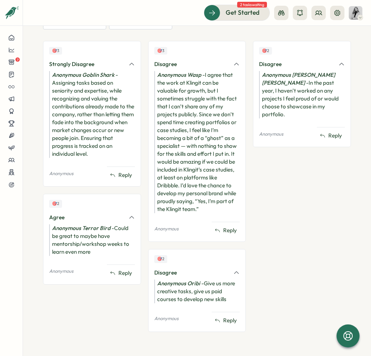
drag, startPoint x: 298, startPoint y: 69, endPoint x: 297, endPoint y: 84, distance: 14.4
click at [298, 69] on div "🎯 2 Disagree Anonymous Corman Shepherd - In the past year, I haven’t worked on …" at bounding box center [302, 94] width 98 height 106
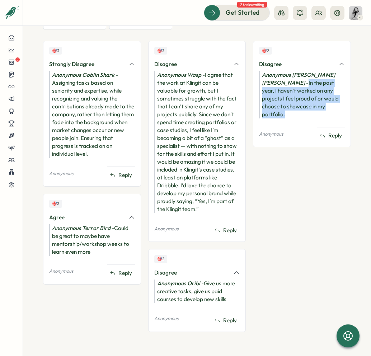
drag, startPoint x: 259, startPoint y: 83, endPoint x: 288, endPoint y: 105, distance: 36.4
click at [288, 105] on div "Anonymous Corman Shepherd - In the past year, I haven’t worked on any projects …" at bounding box center [302, 94] width 86 height 47
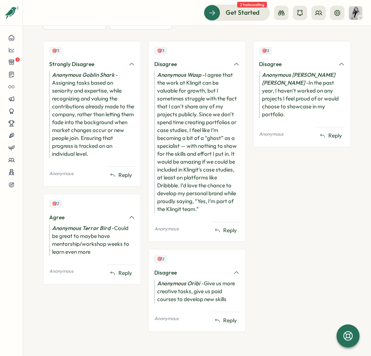
click at [259, 155] on div "🎯 2 Disagree Anonymous Corman Shepherd - In the past year, I haven’t worked on …" at bounding box center [302, 190] width 98 height 298
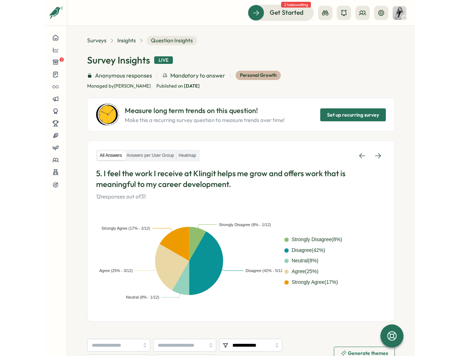
scroll to position [0, 0]
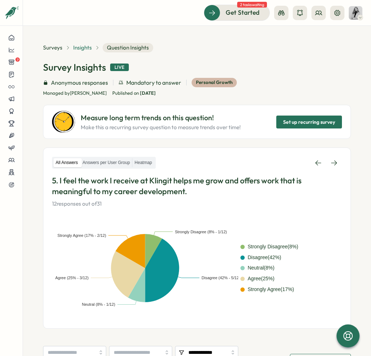
click at [84, 45] on span "Insights" at bounding box center [82, 48] width 19 height 8
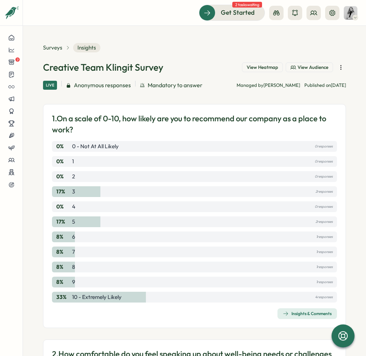
click at [264, 65] on span "View Heatmap" at bounding box center [263, 67] width 32 height 6
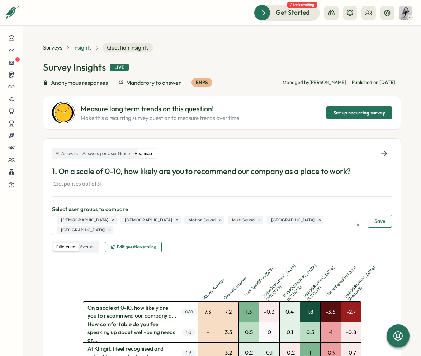
click at [83, 48] on span "Insights" at bounding box center [82, 48] width 19 height 8
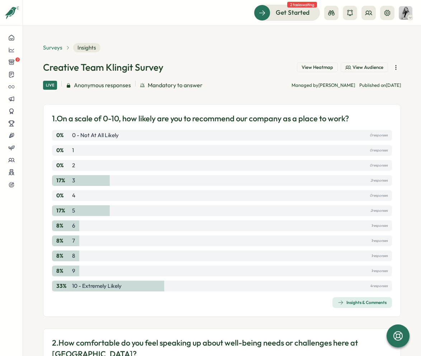
click at [58, 46] on span "Surveys" at bounding box center [52, 48] width 19 height 8
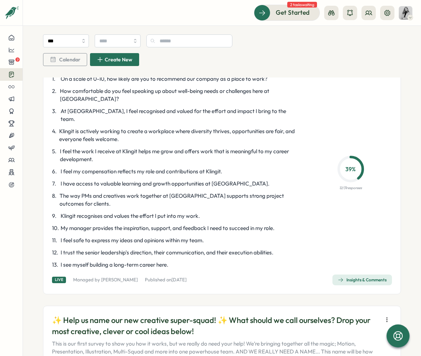
scroll to position [163, 0]
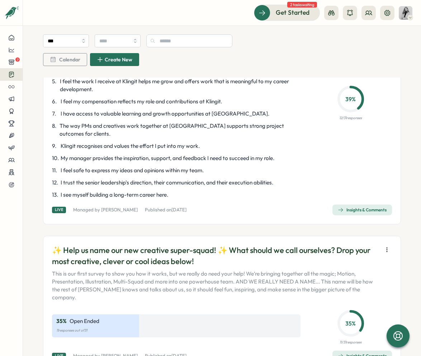
click at [327, 347] on div "Insights & Comments" at bounding box center [362, 356] width 49 height 6
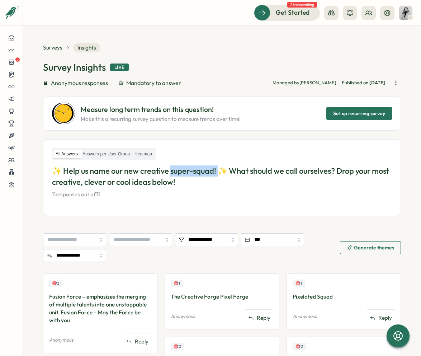
drag, startPoint x: 170, startPoint y: 172, endPoint x: 217, endPoint y: 171, distance: 46.7
click at [217, 171] on p "✨ Help us name our new creative super-squad! ✨ What should we call ourselves? D…" at bounding box center [222, 176] width 340 height 22
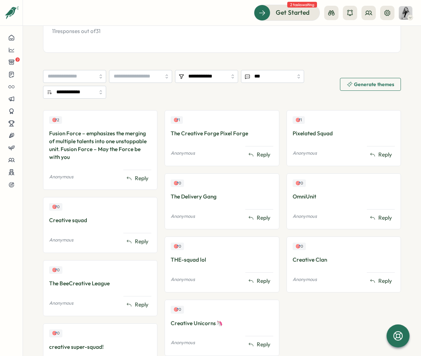
scroll to position [162, 0]
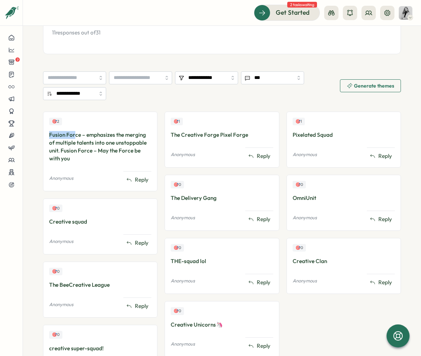
drag, startPoint x: 51, startPoint y: 134, endPoint x: 74, endPoint y: 136, distance: 23.8
click at [74, 136] on div "Fusion Force – emphasizes the merging of multiple talents into one unstoppable …" at bounding box center [100, 147] width 102 height 32
click at [241, 159] on div "Anonymous Reply" at bounding box center [222, 154] width 102 height 14
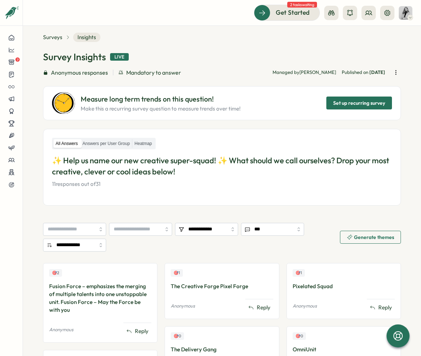
scroll to position [0, 0]
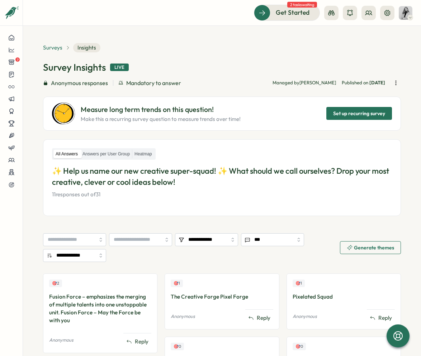
click at [55, 48] on span "Surveys" at bounding box center [52, 48] width 19 height 8
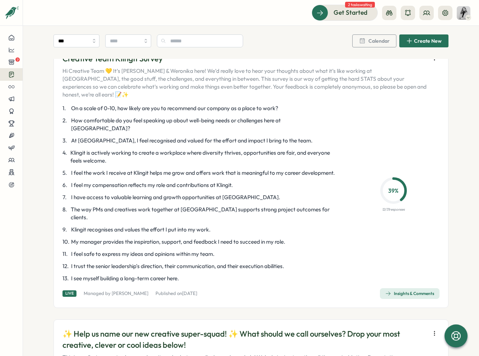
scroll to position [57, 0]
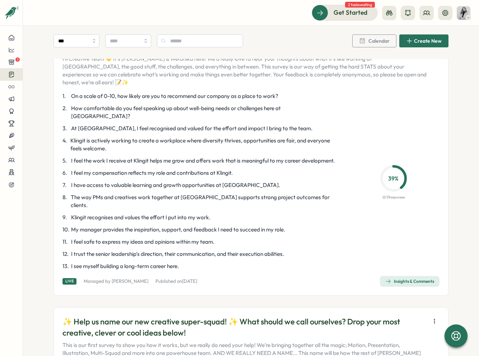
click at [327, 278] on div "Insights & Comments" at bounding box center [409, 281] width 49 height 6
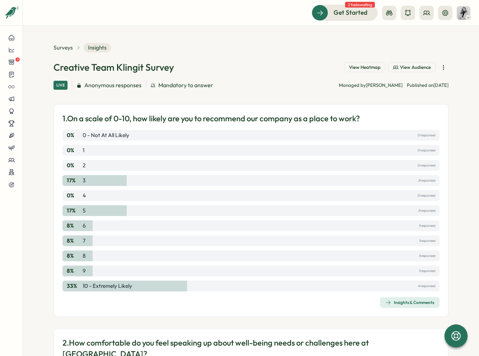
click at [327, 67] on span "View Audience" at bounding box center [415, 67] width 31 height 6
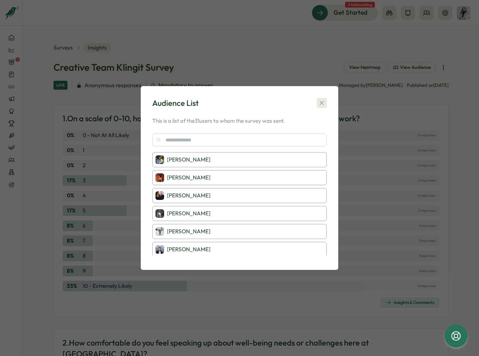
click at [319, 104] on icon "button" at bounding box center [321, 102] width 7 height 7
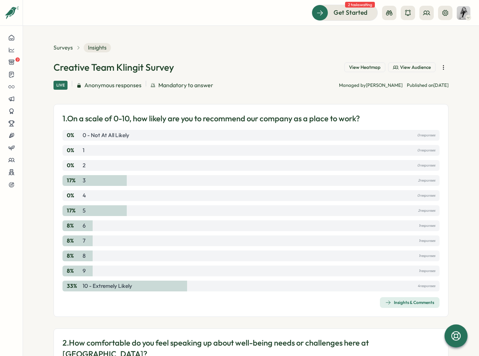
click at [327, 66] on icon "button" at bounding box center [443, 67] width 7 height 7
click at [327, 129] on section "Surveys Insights Creative Team Klingit Survey View Heatmap View Audience Live A…" at bounding box center [251, 191] width 456 height 330
click at [12, 63] on icon at bounding box center [11, 62] width 5 height 5
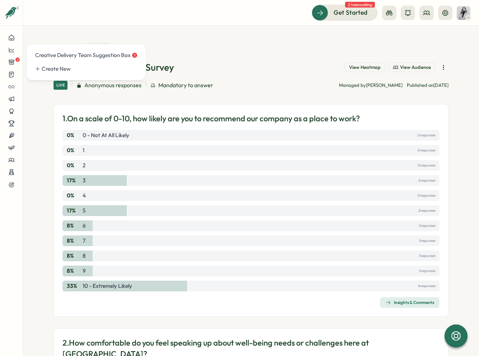
click at [11, 30] on aside "7" at bounding box center [11, 178] width 23 height 356
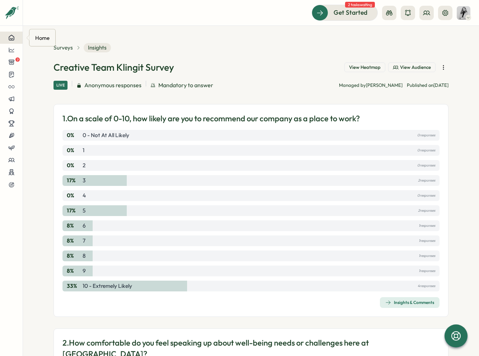
click at [13, 35] on icon at bounding box center [11, 37] width 6 height 6
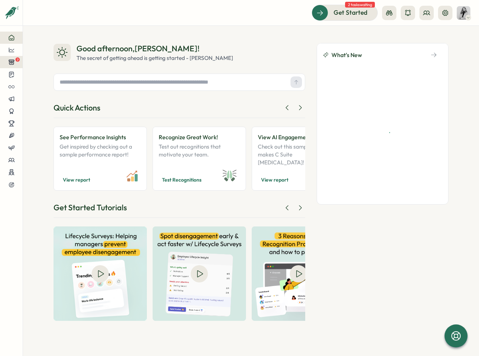
click at [15, 66] on button "7" at bounding box center [11, 62] width 23 height 12
click at [15, 74] on div at bounding box center [11, 74] width 11 height 7
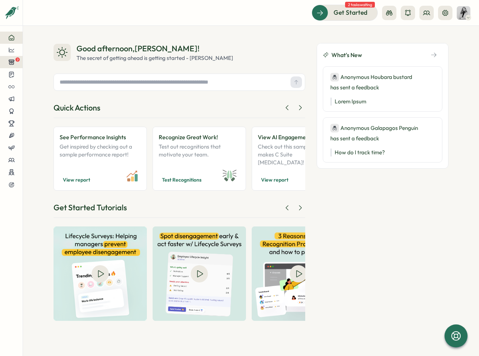
click at [12, 65] on icon at bounding box center [11, 62] width 5 height 5
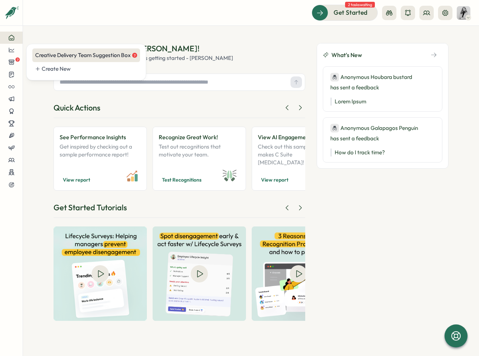
click at [62, 55] on div "Creative Delivery Team Suggestion Box 7" at bounding box center [86, 55] width 102 height 8
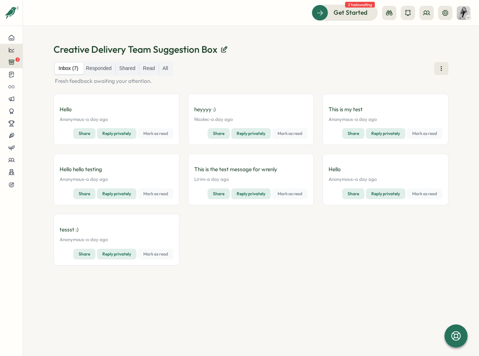
click at [11, 47] on icon at bounding box center [11, 50] width 6 height 6
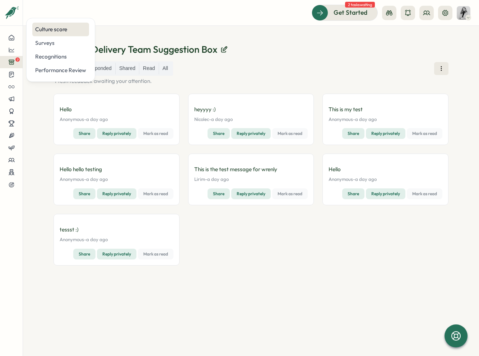
click at [68, 28] on div "Culture score" at bounding box center [60, 29] width 51 height 8
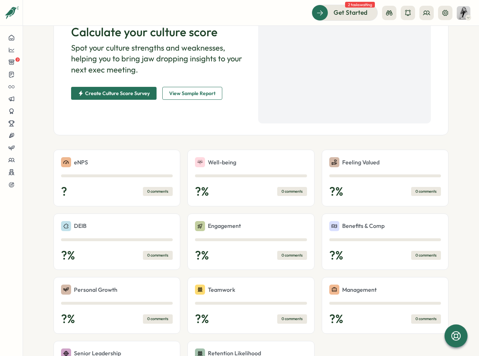
scroll to position [133, 0]
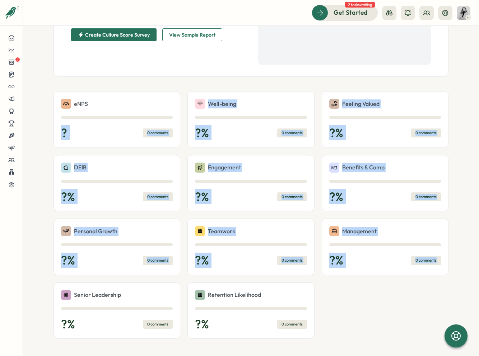
drag, startPoint x: 430, startPoint y: 306, endPoint x: 143, endPoint y: 99, distance: 353.8
click at [147, 103] on div "eNPS ? 0 comments Well-being ? % 0 comments Feeling Valued ? % 0 comments DEIB …" at bounding box center [250, 215] width 395 height 248
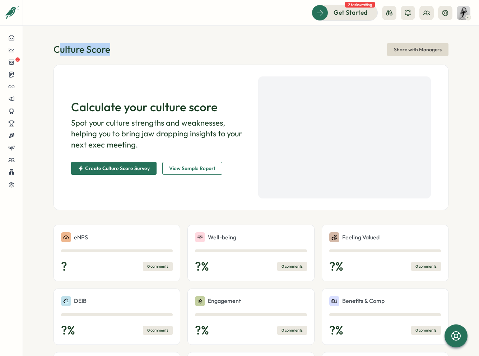
drag, startPoint x: 55, startPoint y: 47, endPoint x: 123, endPoint y: 52, distance: 68.4
click at [123, 52] on div "Culture Score Share with Managers" at bounding box center [250, 49] width 395 height 13
click at [135, 139] on p "Spot your culture strengths and weaknesses, helping you to bring jaw dropping i…" at bounding box center [157, 133] width 173 height 33
